Goal: Check status: Check status

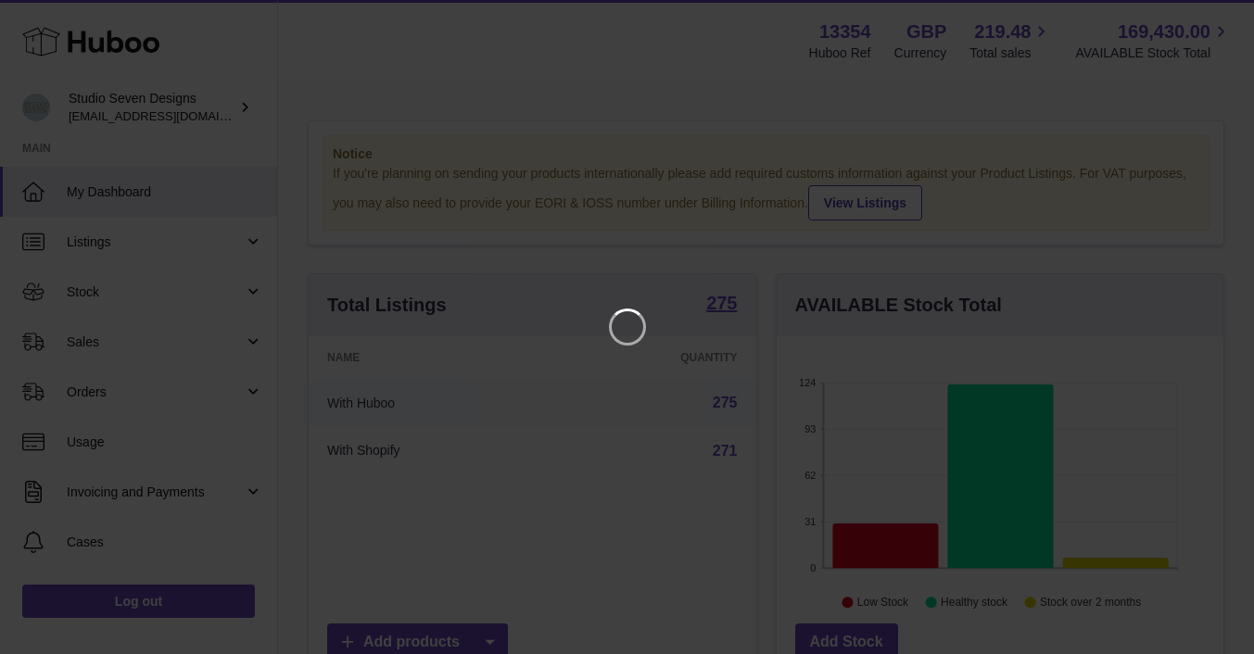
scroll to position [289, 454]
click at [1217, 16] on icon "Close" at bounding box center [1219, 17] width 22 height 22
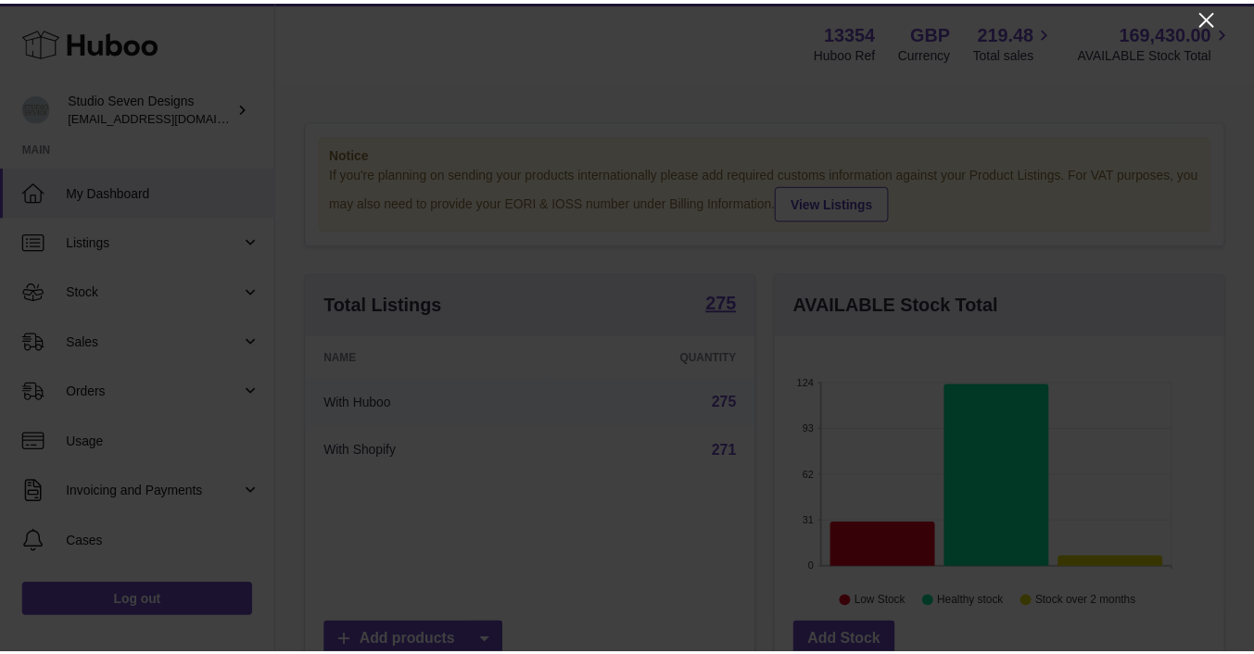
scroll to position [926252, 926093]
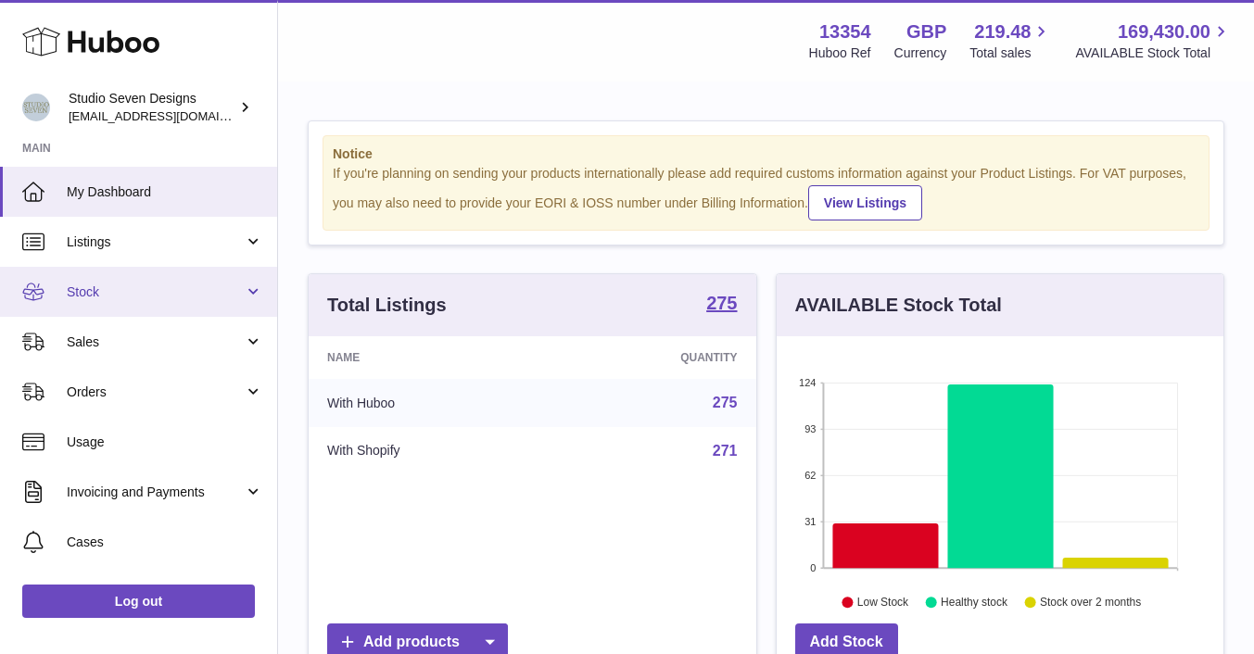
click at [109, 284] on span "Stock" at bounding box center [155, 293] width 177 height 18
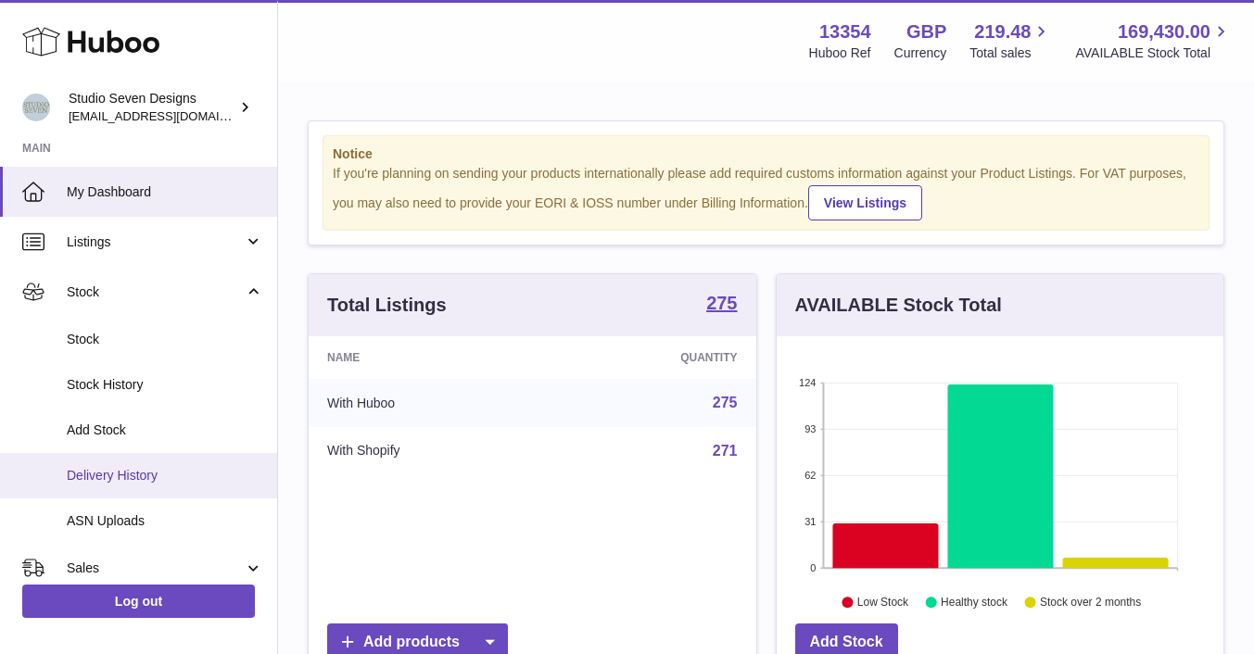
click at [93, 484] on span "Delivery History" at bounding box center [165, 476] width 196 height 18
